Goal: Task Accomplishment & Management: Manage account settings

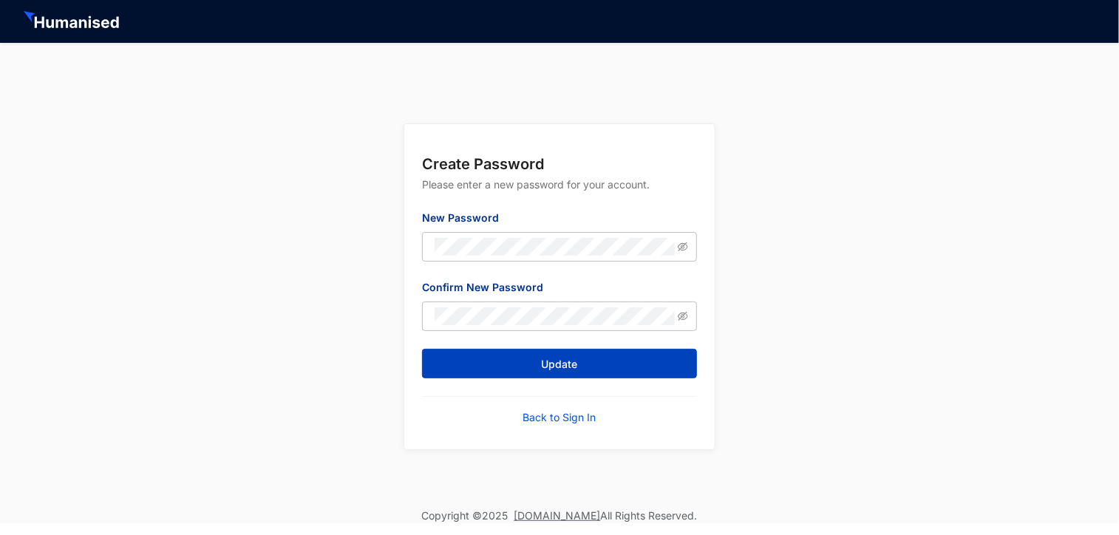
click at [593, 366] on button "Update" at bounding box center [559, 364] width 275 height 30
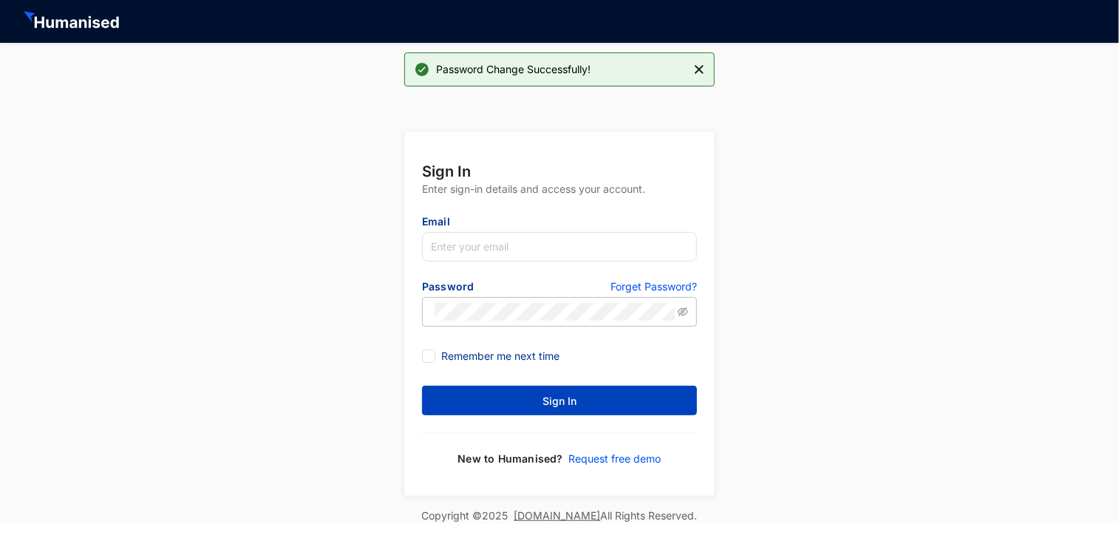
click at [596, 398] on button "Sign In" at bounding box center [559, 401] width 275 height 30
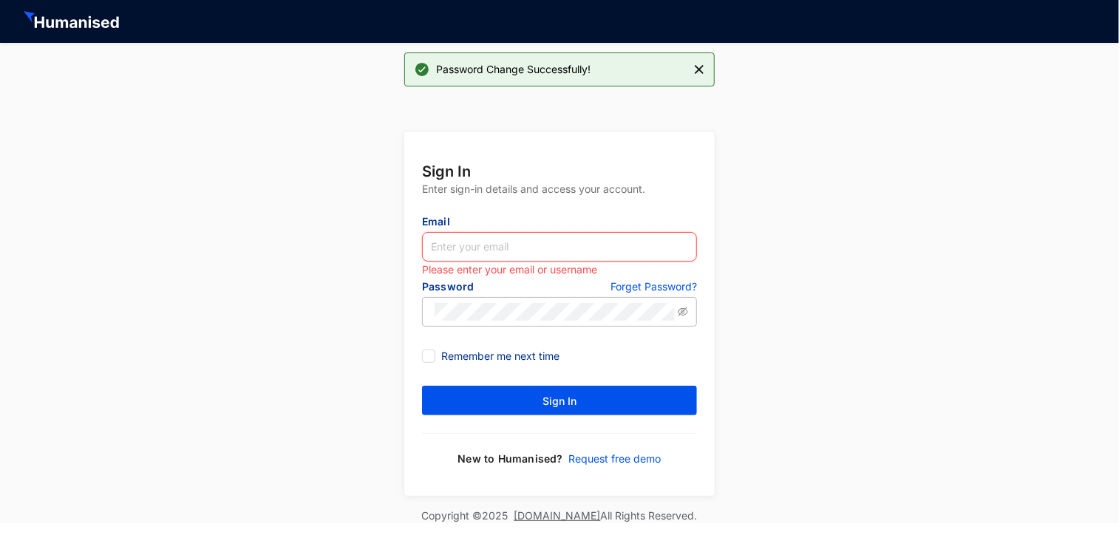
click at [525, 251] on input "text" at bounding box center [559, 247] width 275 height 30
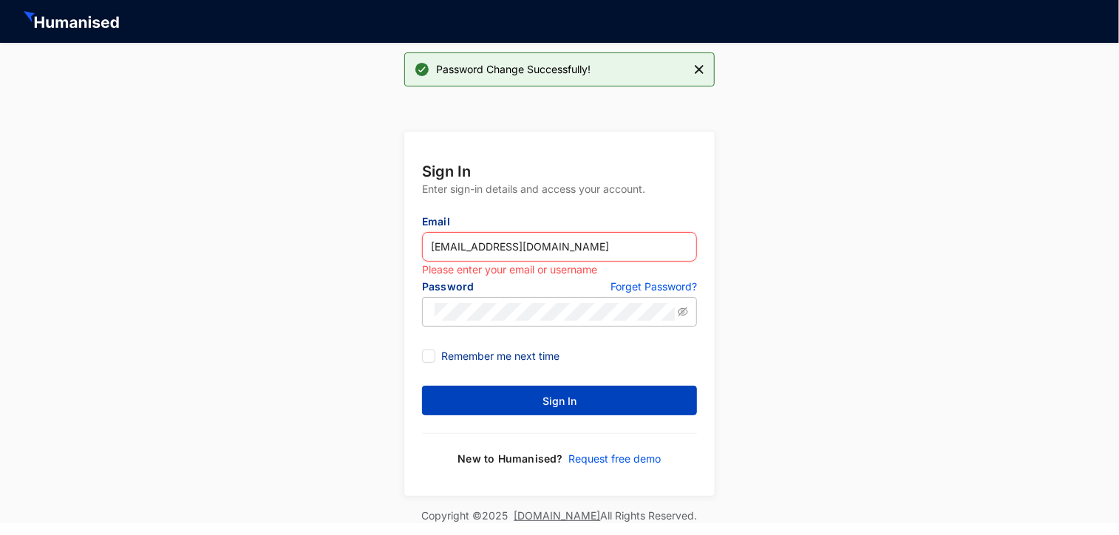
type input "[EMAIL_ADDRESS][DOMAIN_NAME]"
click at [553, 394] on span "Sign In" at bounding box center [559, 401] width 34 height 15
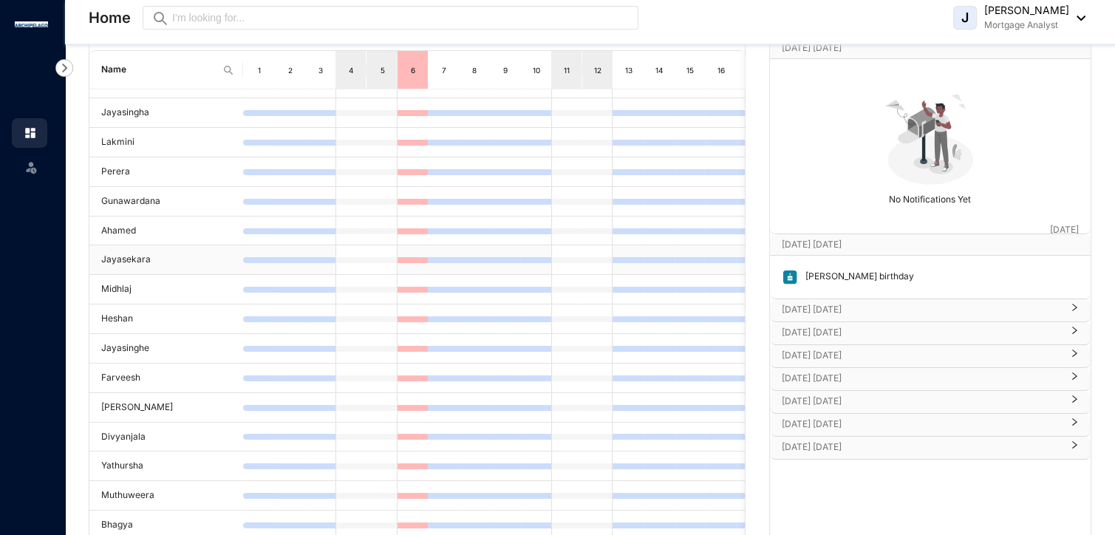
scroll to position [148, 0]
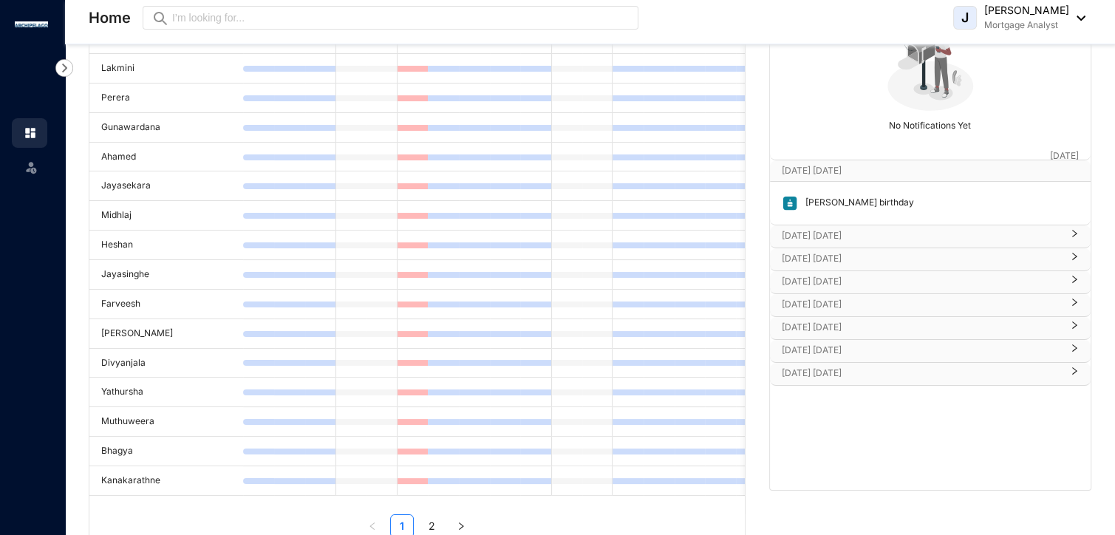
click at [829, 206] on p "[PERSON_NAME] birthday" at bounding box center [856, 203] width 116 height 16
click at [789, 202] on img at bounding box center [790, 203] width 16 height 16
click at [848, 226] on div "[DATE] [DATE]" at bounding box center [930, 236] width 321 height 22
click at [845, 301] on p "[DATE] [DATE]" at bounding box center [921, 302] width 279 height 15
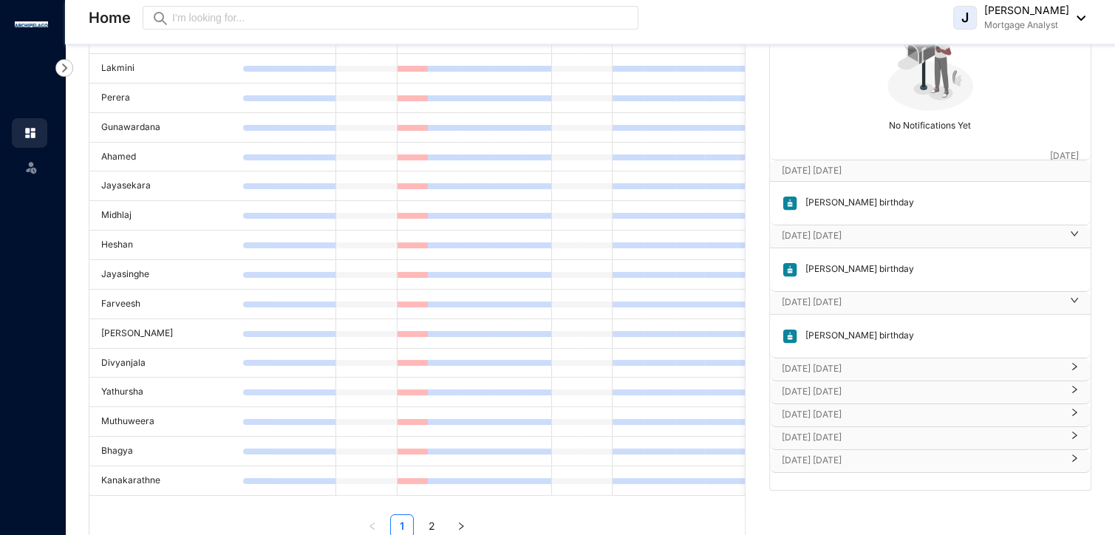
click at [887, 361] on p "[DATE] [DATE]" at bounding box center [921, 368] width 279 height 15
click at [884, 437] on p "[DATE] [DATE]" at bounding box center [921, 435] width 279 height 15
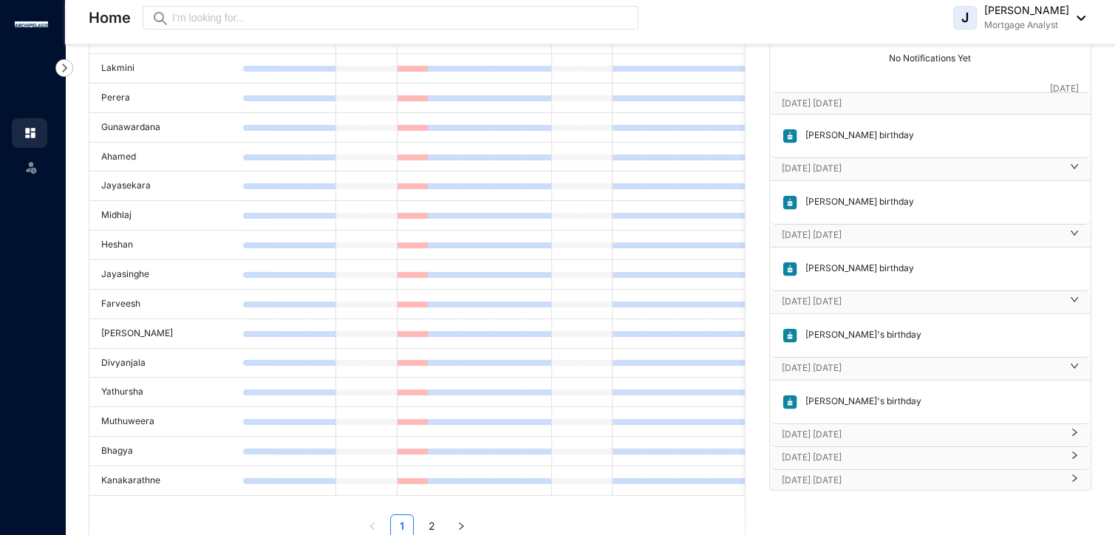
click at [881, 430] on p "[DATE] [DATE]" at bounding box center [921, 434] width 279 height 15
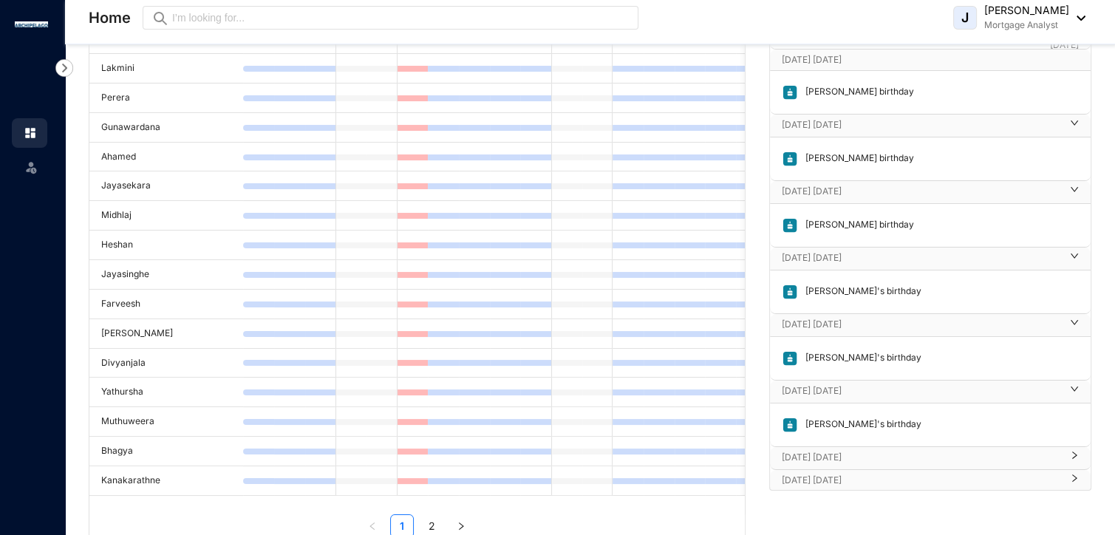
click at [861, 463] on div "[DATE] [DATE]" at bounding box center [930, 458] width 321 height 22
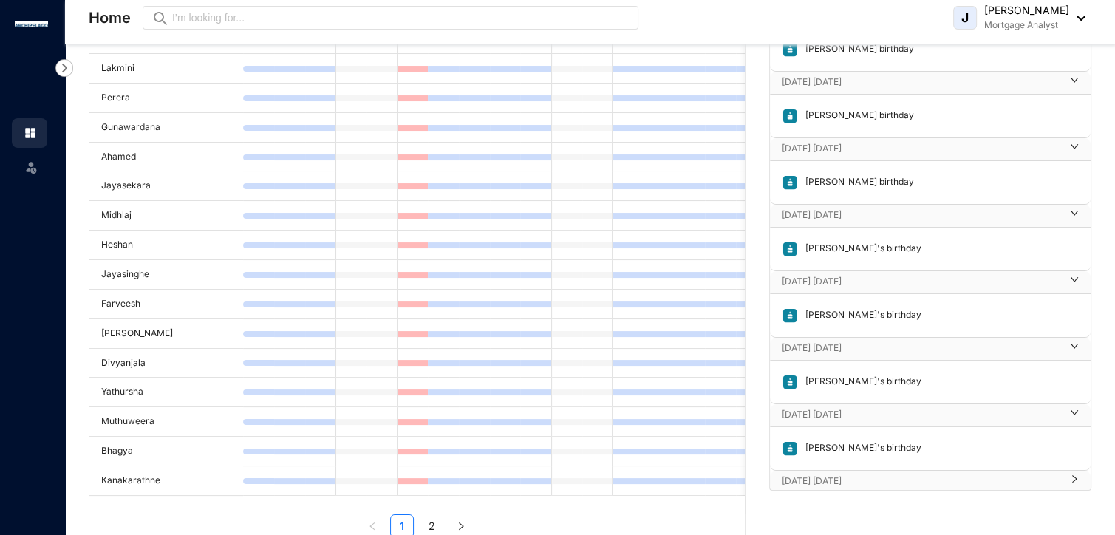
click at [863, 474] on p "[DATE] [DATE]" at bounding box center [921, 481] width 279 height 15
